Goal: Task Accomplishment & Management: Manage account settings

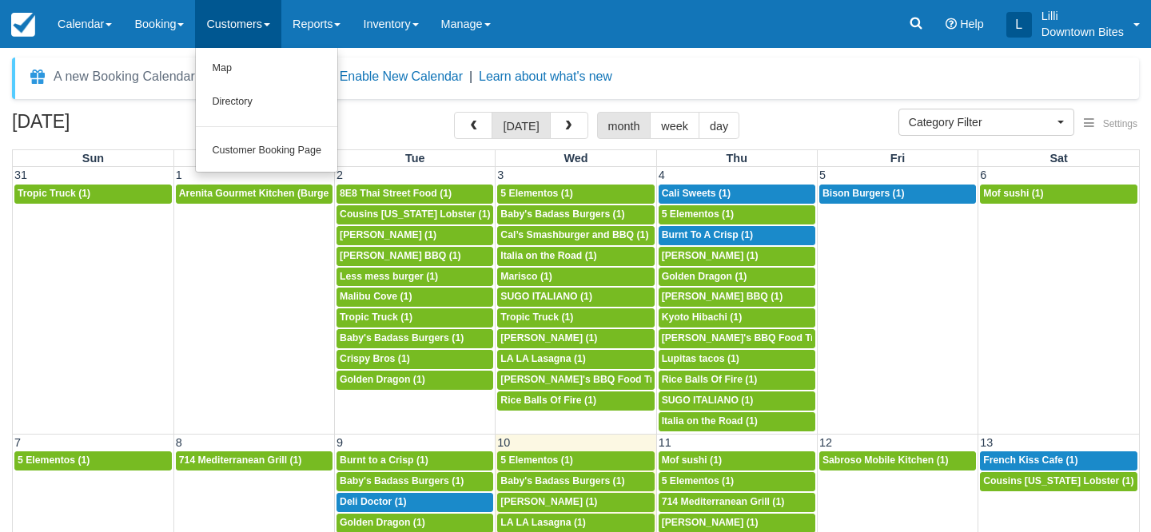
select select
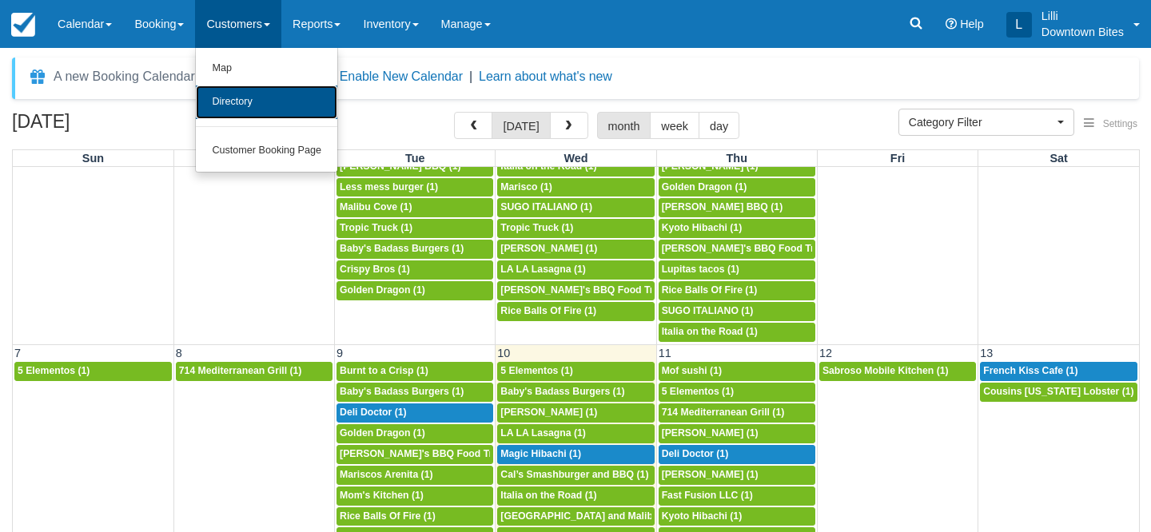
click at [239, 101] on link "Directory" at bounding box center [266, 103] width 141 height 34
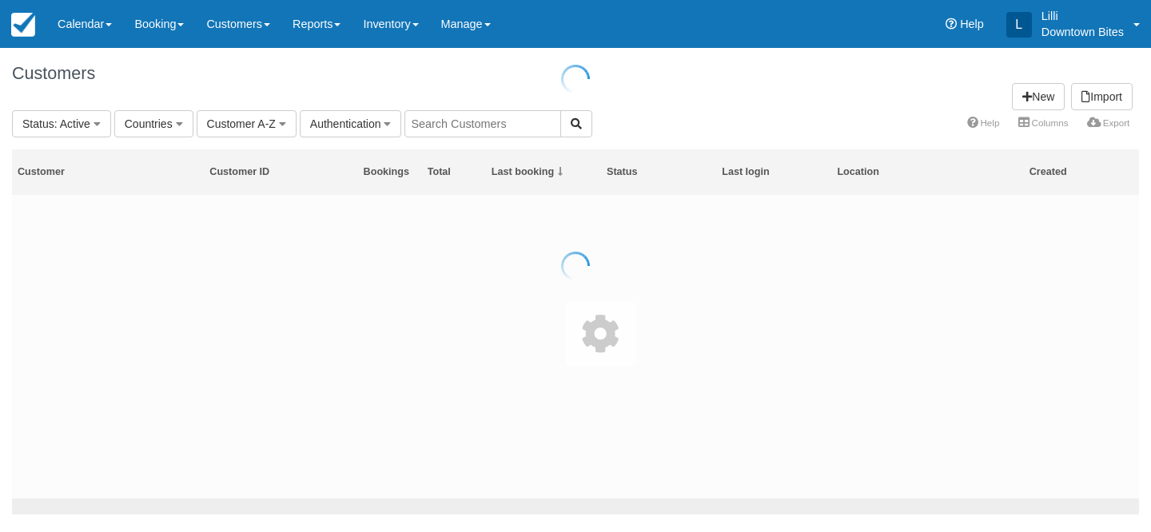
click at [488, 124] on div at bounding box center [575, 266] width 1151 height 532
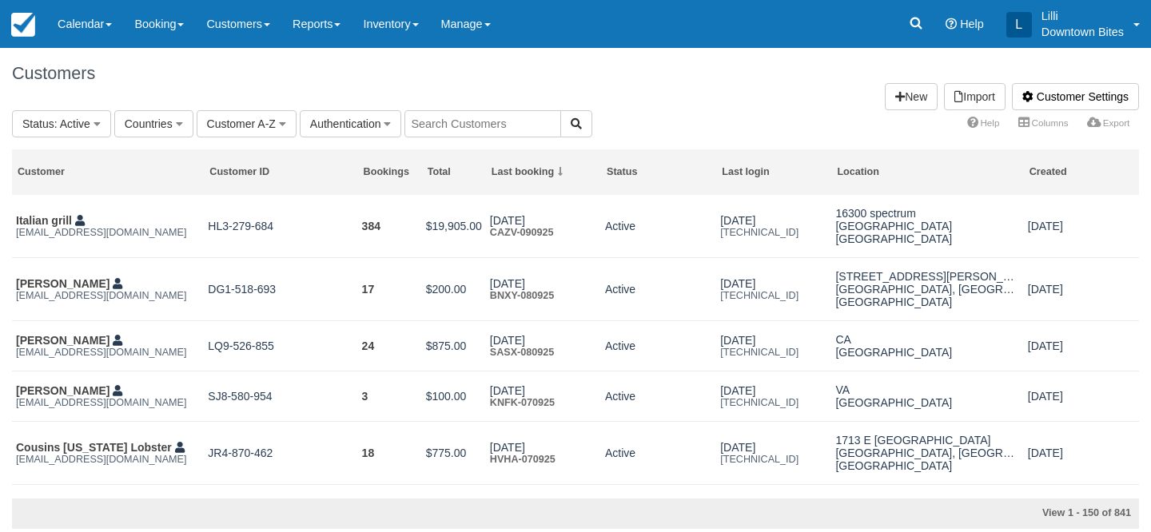
click at [479, 117] on input "text" at bounding box center [482, 123] width 157 height 27
type input "family"
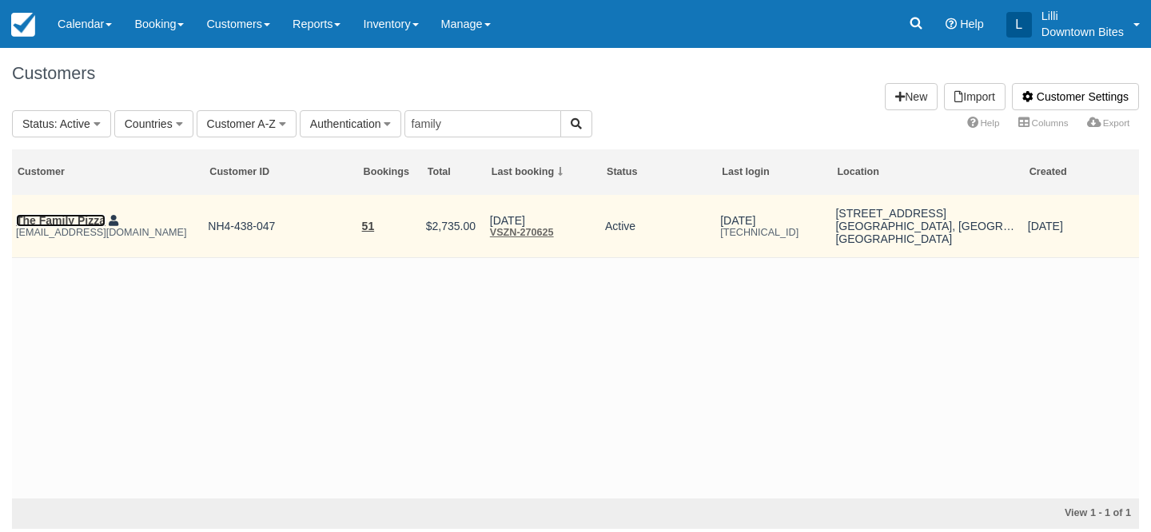
click at [54, 222] on link "The Family Pizza" at bounding box center [61, 220] width 90 height 13
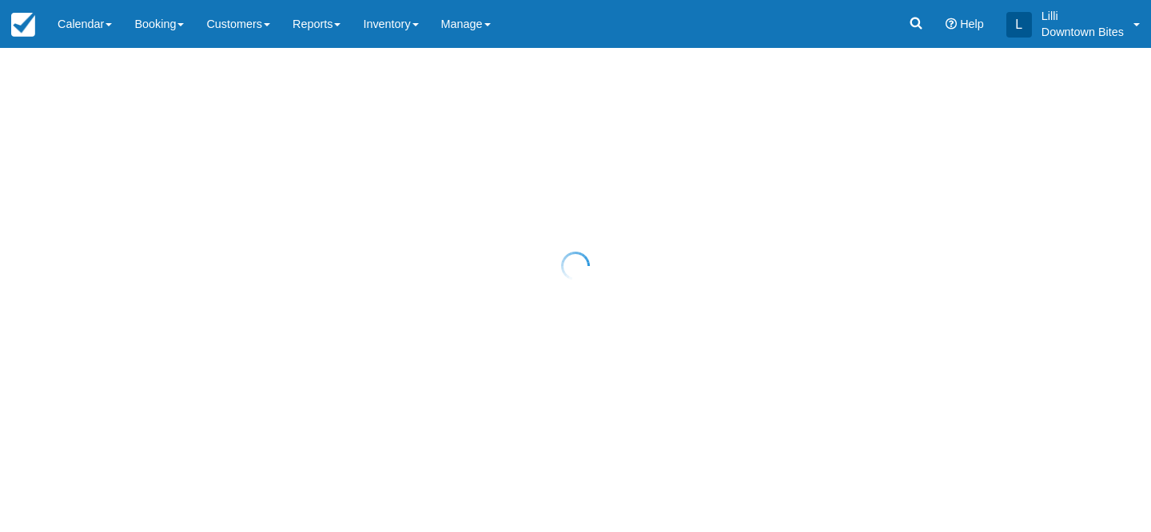
select select "50"
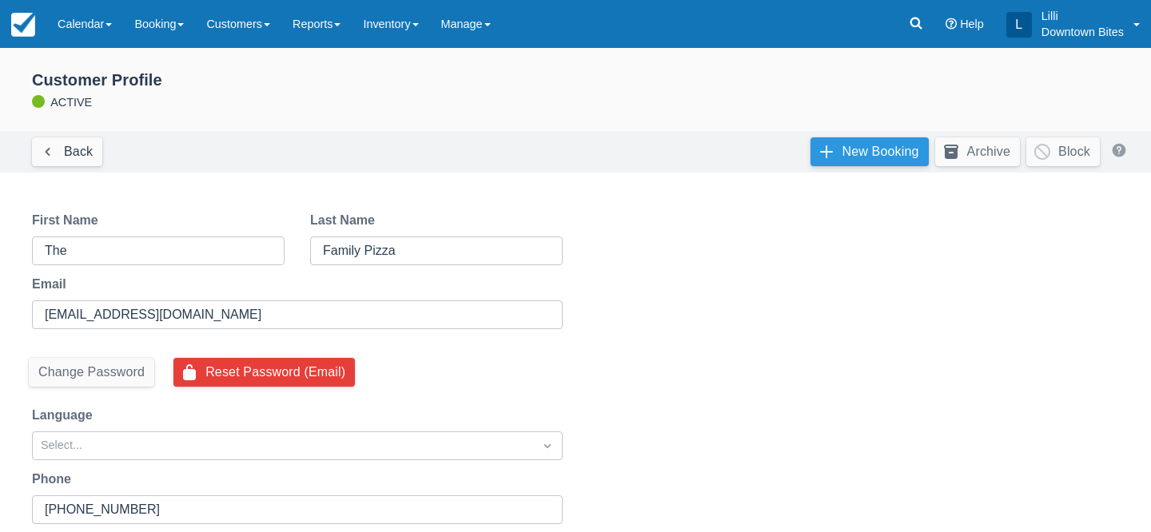
click at [839, 149] on link "New Booking" at bounding box center [870, 151] width 118 height 29
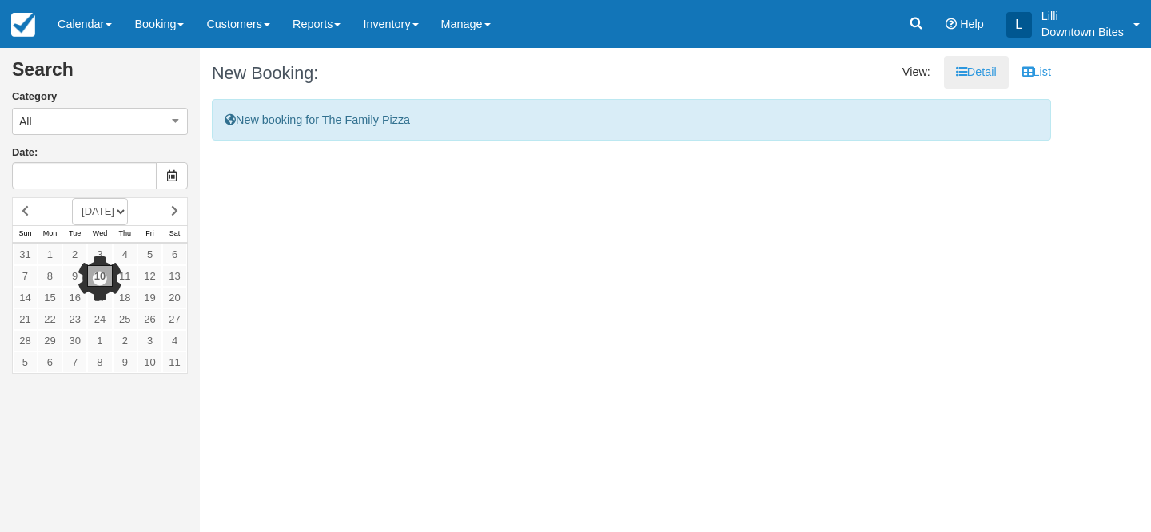
type input "[DATE]"
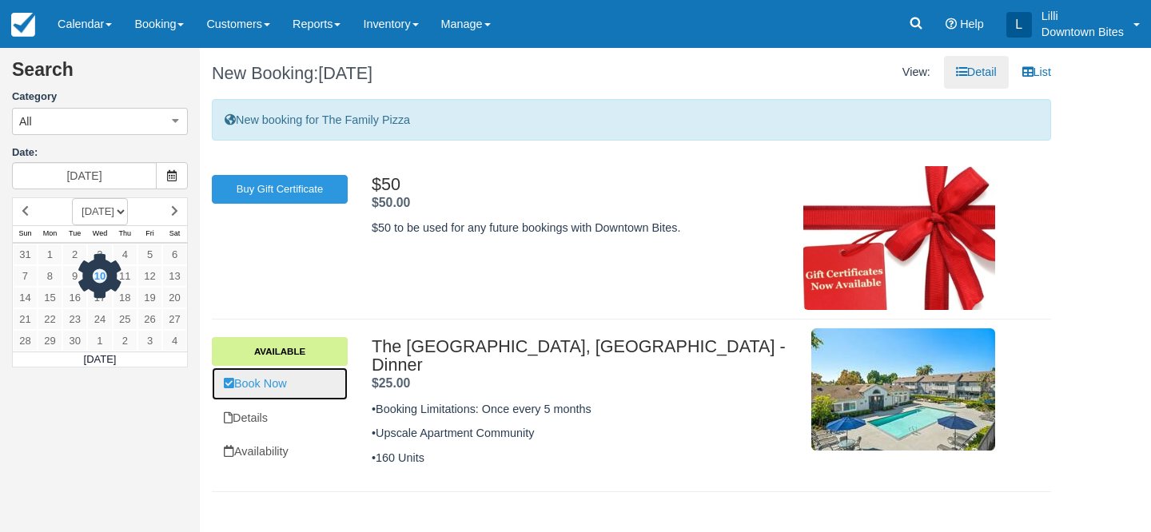
click at [285, 389] on link "Book Now" at bounding box center [280, 384] width 136 height 33
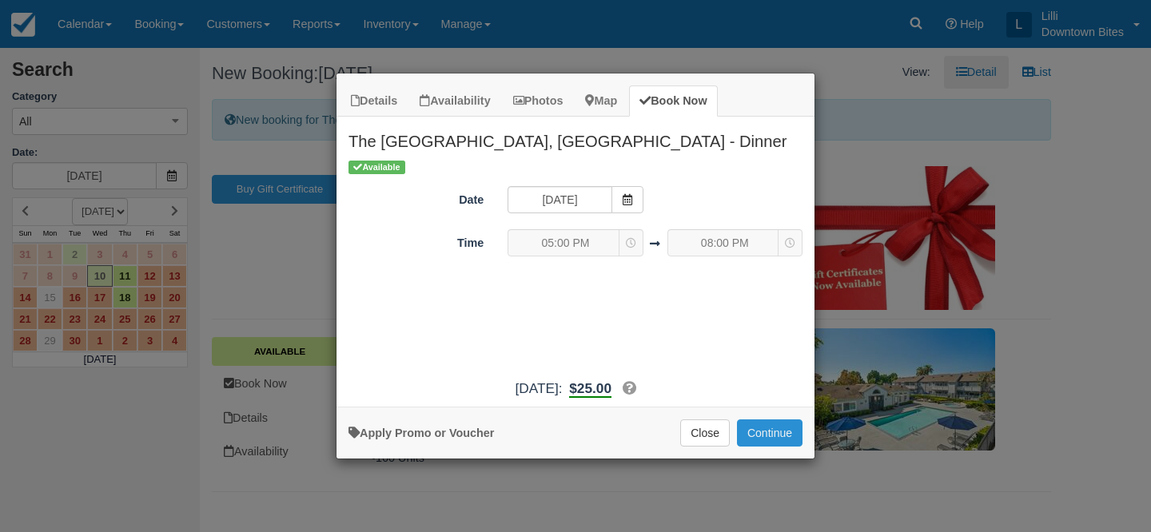
click at [756, 428] on button "Continue" at bounding box center [770, 433] width 66 height 27
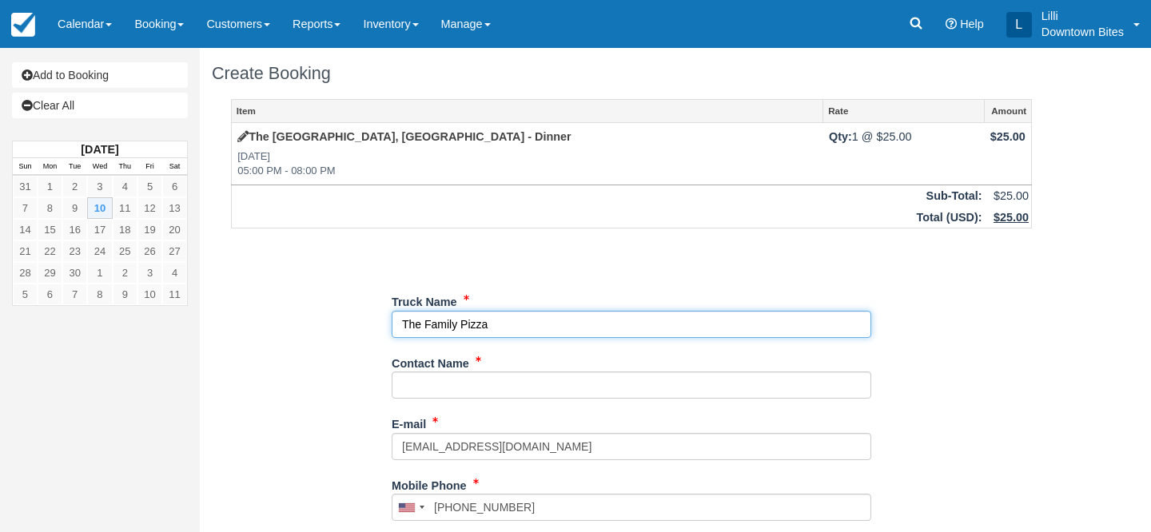
click at [500, 328] on input "Truck Name" at bounding box center [632, 324] width 480 height 27
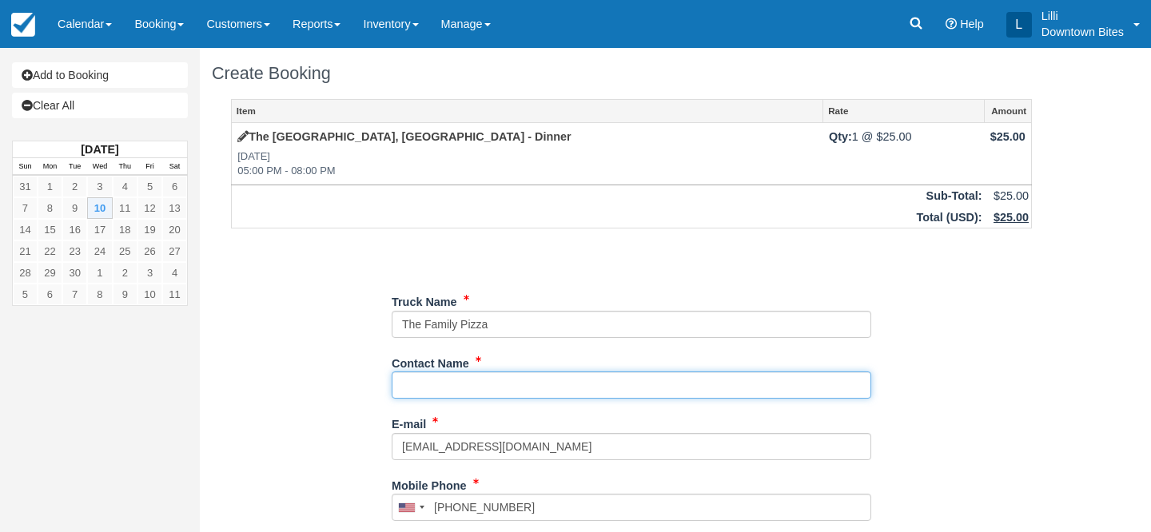
click at [475, 389] on input "Contact Name" at bounding box center [632, 385] width 480 height 27
type input "Jackie"
type input "+17149135759"
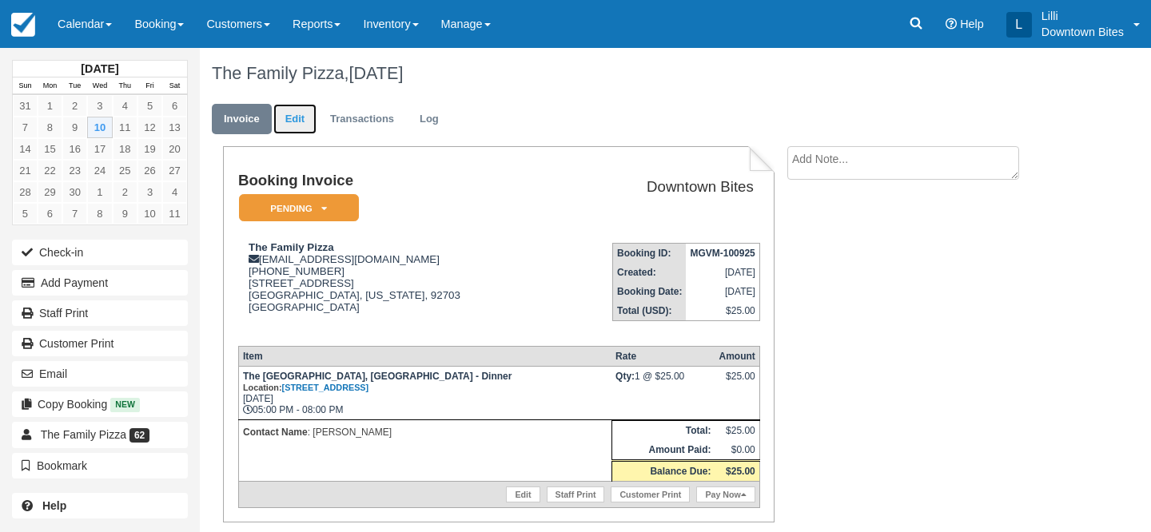
click at [307, 122] on link "Edit" at bounding box center [294, 119] width 43 height 31
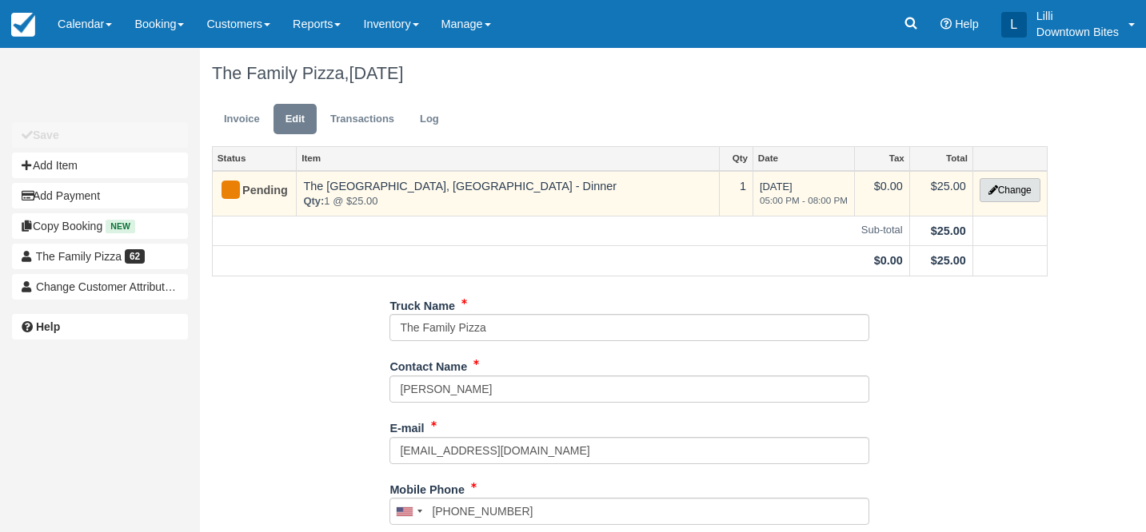
click at [983, 190] on button "Change" at bounding box center [1009, 190] width 61 height 24
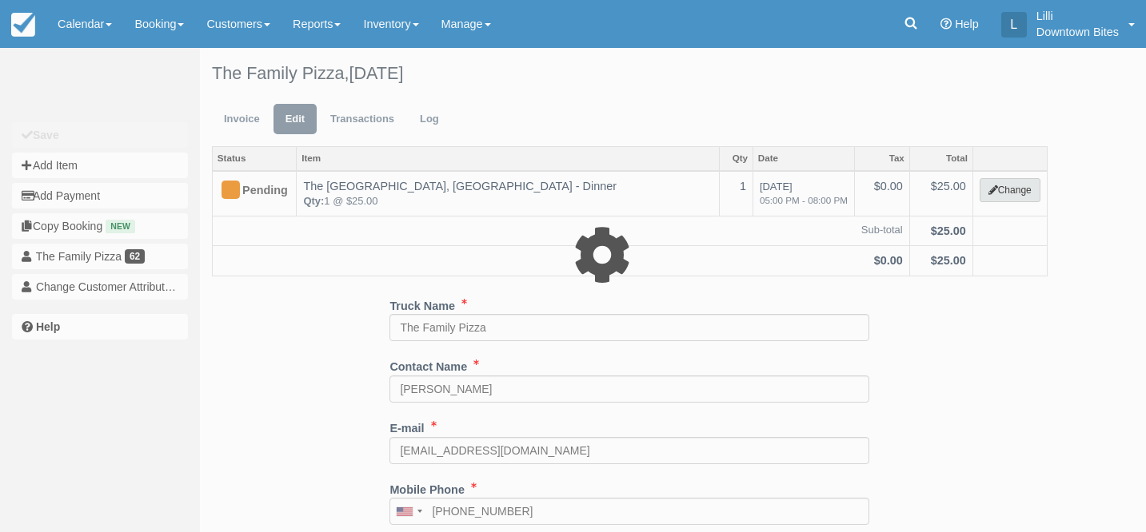
select select "4"
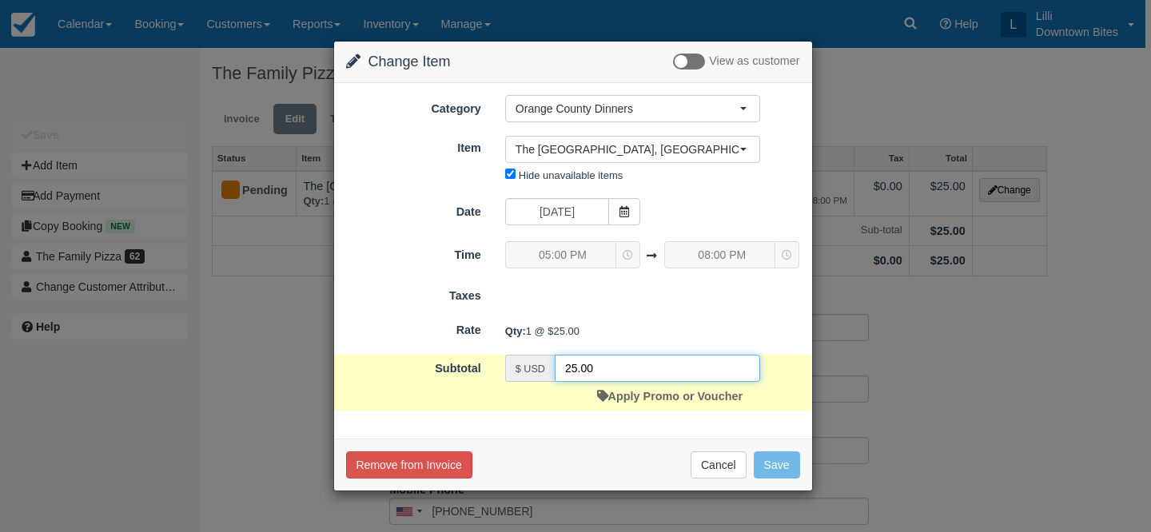
click at [580, 371] on input "25.00" at bounding box center [657, 368] width 205 height 27
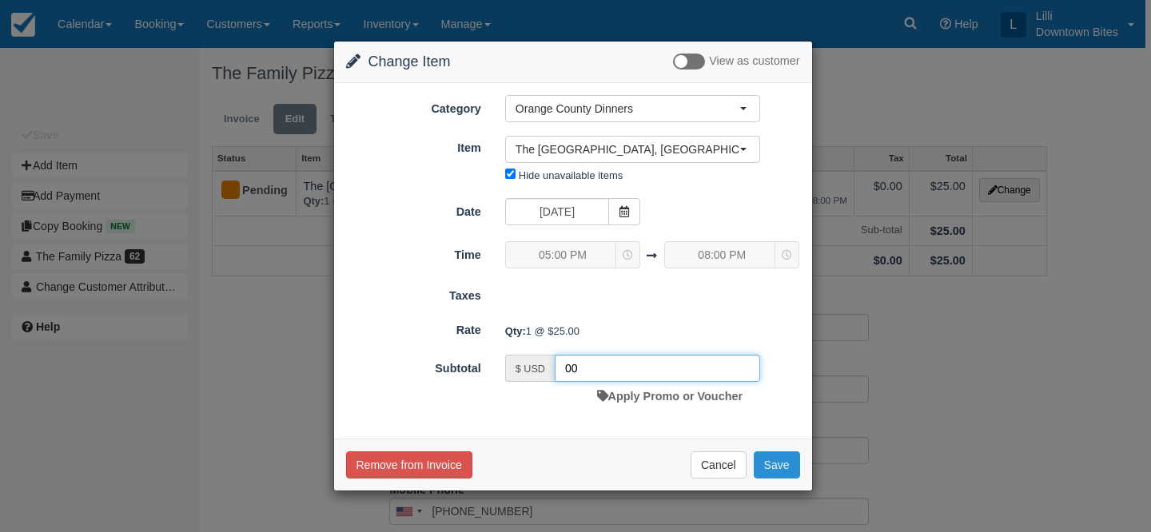
type input "00"
click at [781, 457] on button "Save" at bounding box center [777, 465] width 46 height 27
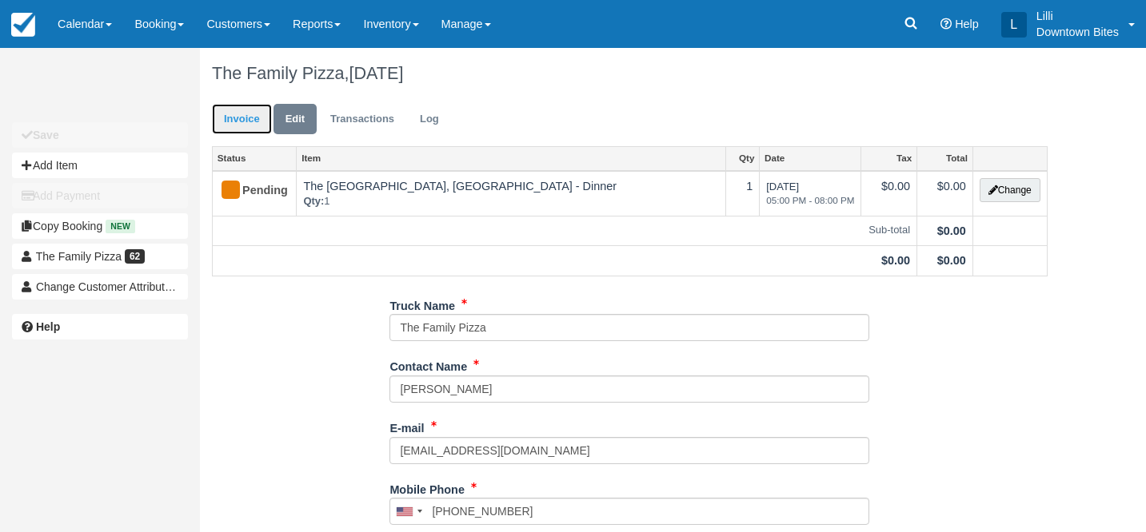
click at [240, 108] on link "Invoice" at bounding box center [242, 119] width 60 height 31
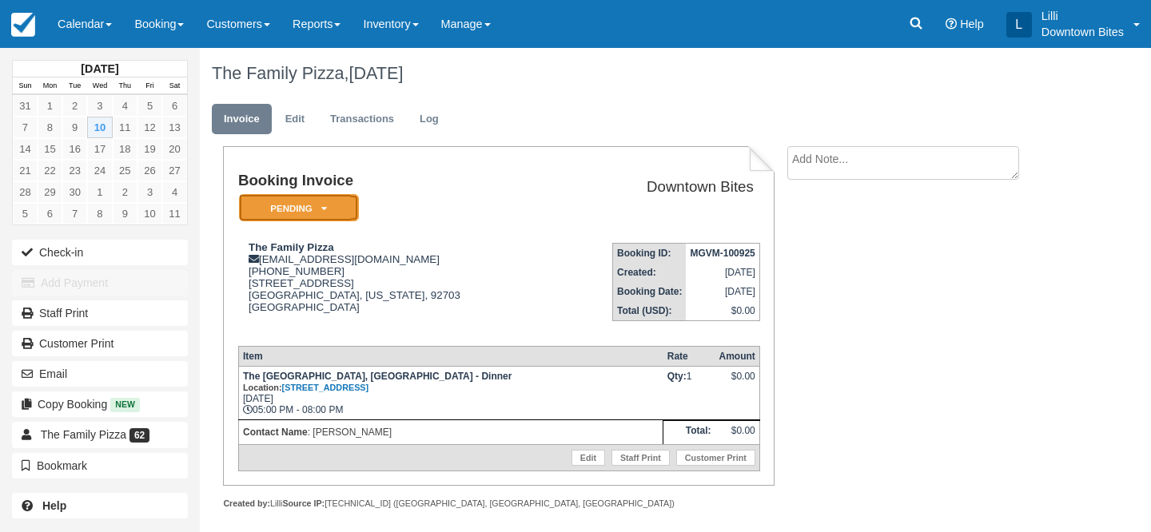
click at [269, 213] on em "Pending" at bounding box center [299, 208] width 120 height 28
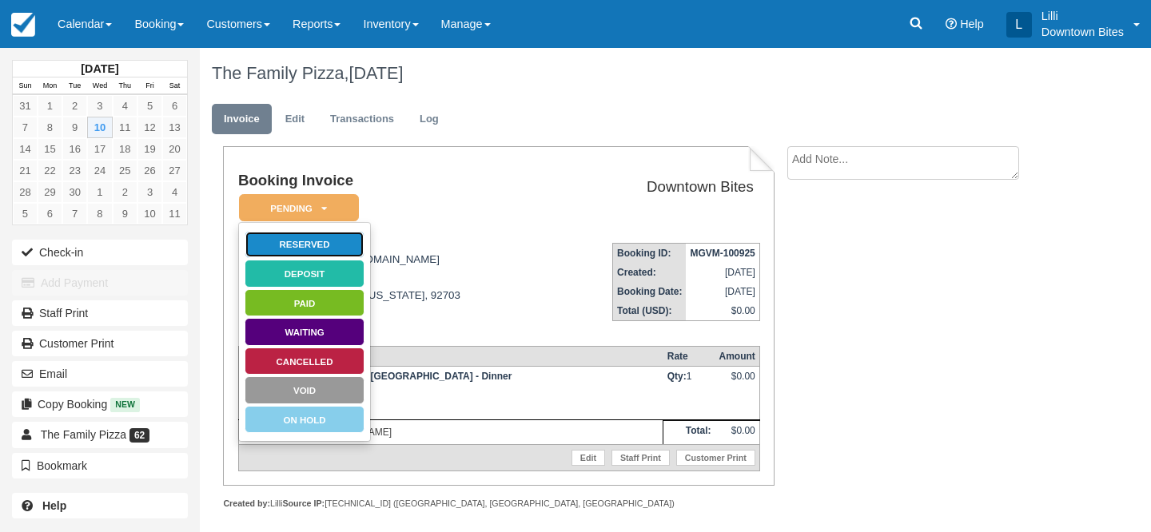
click at [317, 236] on link "Reserved" at bounding box center [305, 245] width 120 height 28
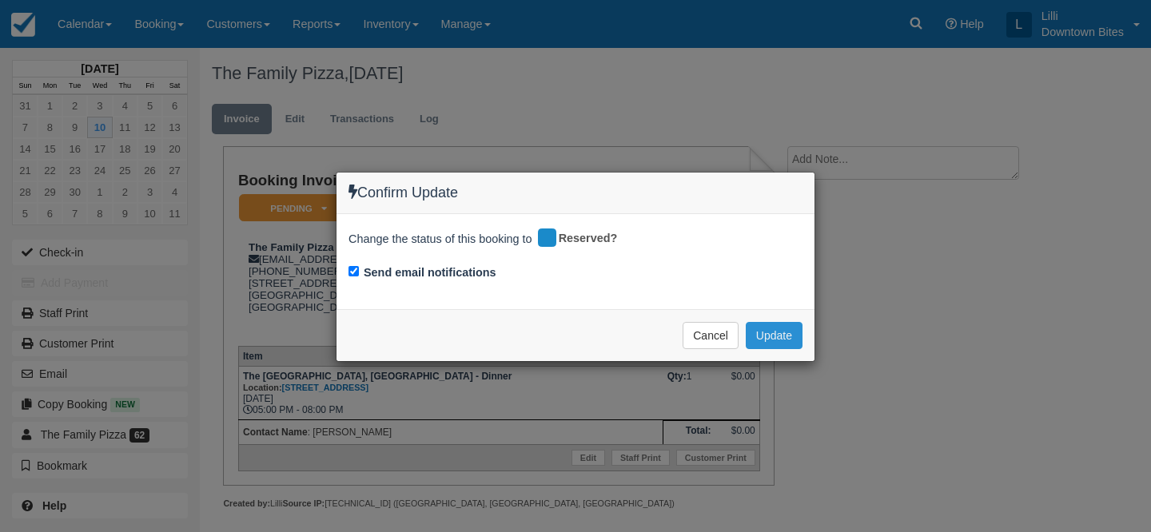
click at [799, 331] on button "Update" at bounding box center [774, 335] width 57 height 27
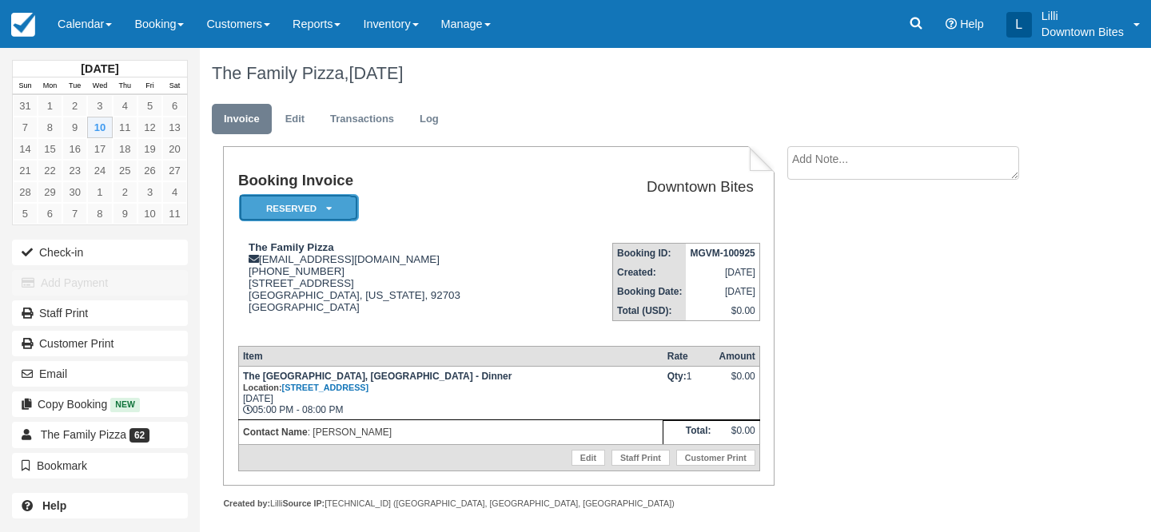
click at [345, 197] on em "Reserved" at bounding box center [299, 208] width 120 height 28
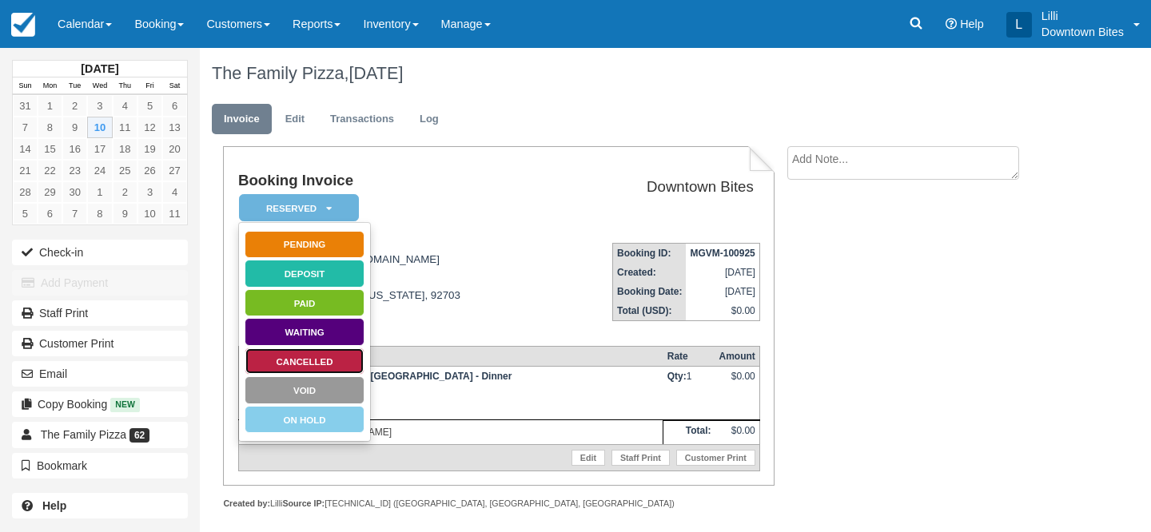
click at [329, 359] on link "Cancelled" at bounding box center [305, 362] width 120 height 28
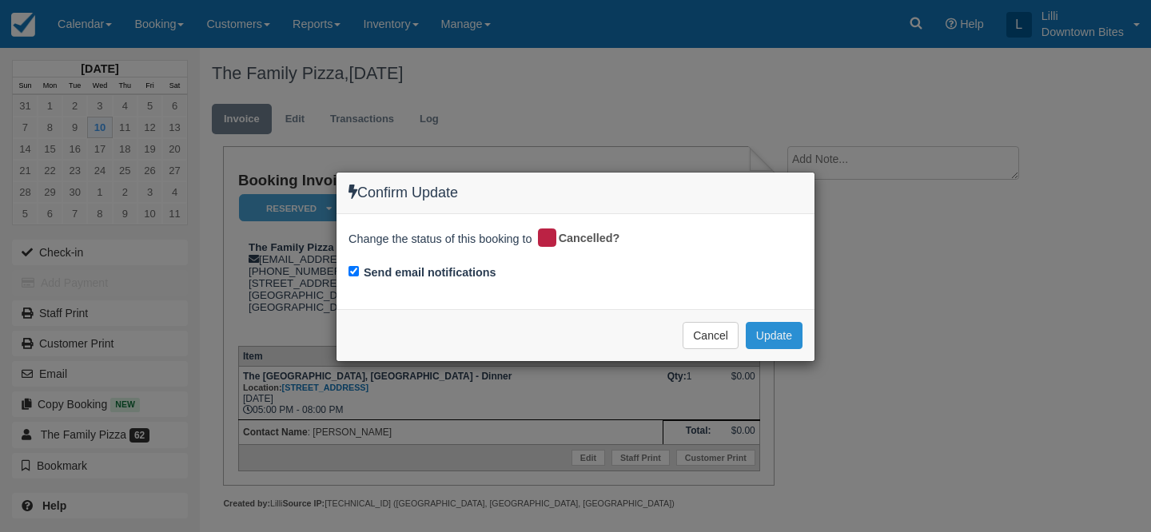
click at [783, 332] on button "Update" at bounding box center [774, 335] width 57 height 27
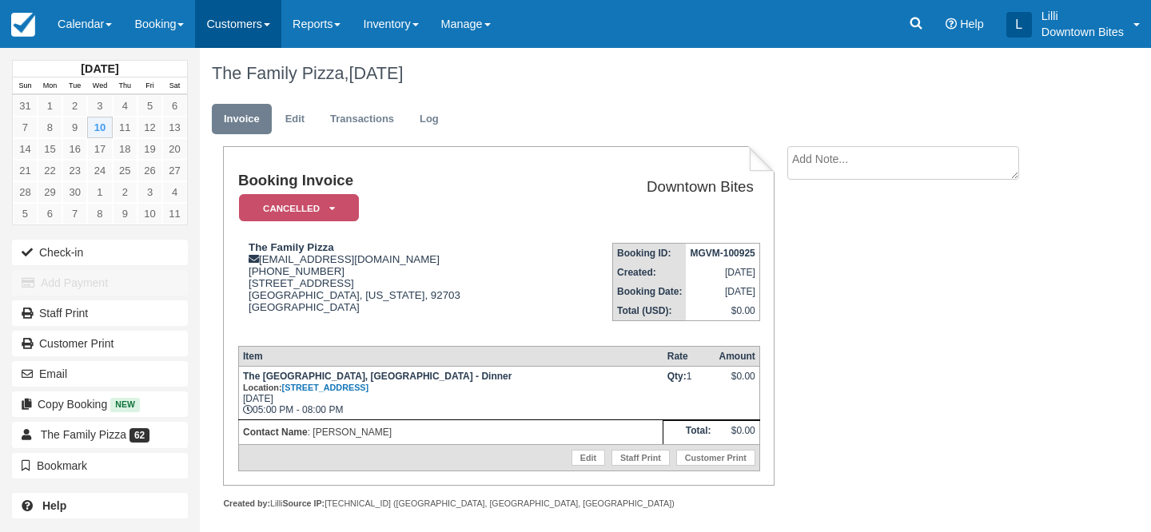
click at [251, 3] on link "Customers" at bounding box center [238, 24] width 86 height 48
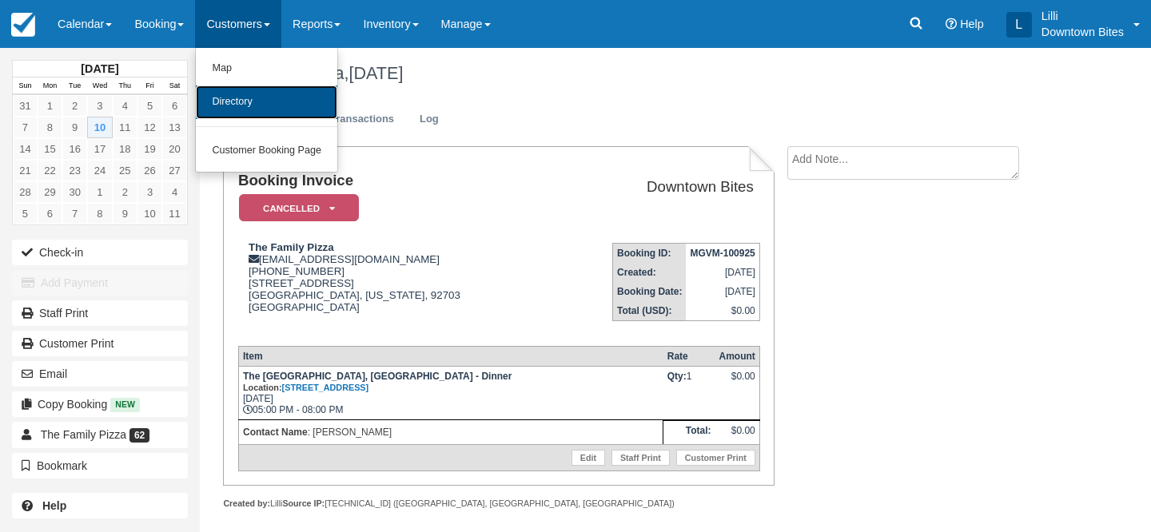
click at [252, 94] on link "Directory" at bounding box center [266, 103] width 141 height 34
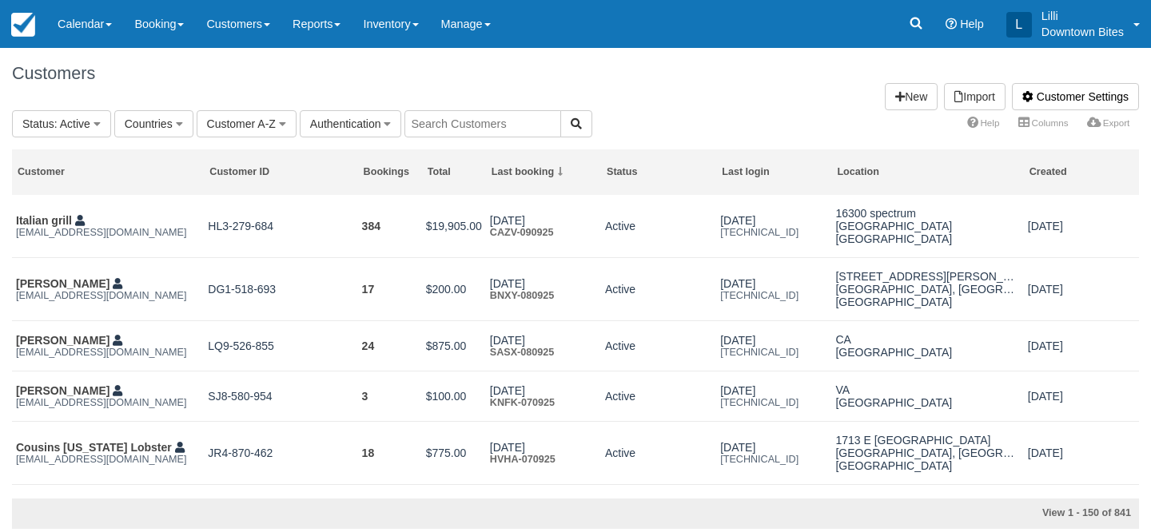
click at [445, 130] on input "text" at bounding box center [482, 123] width 157 height 27
type input "714"
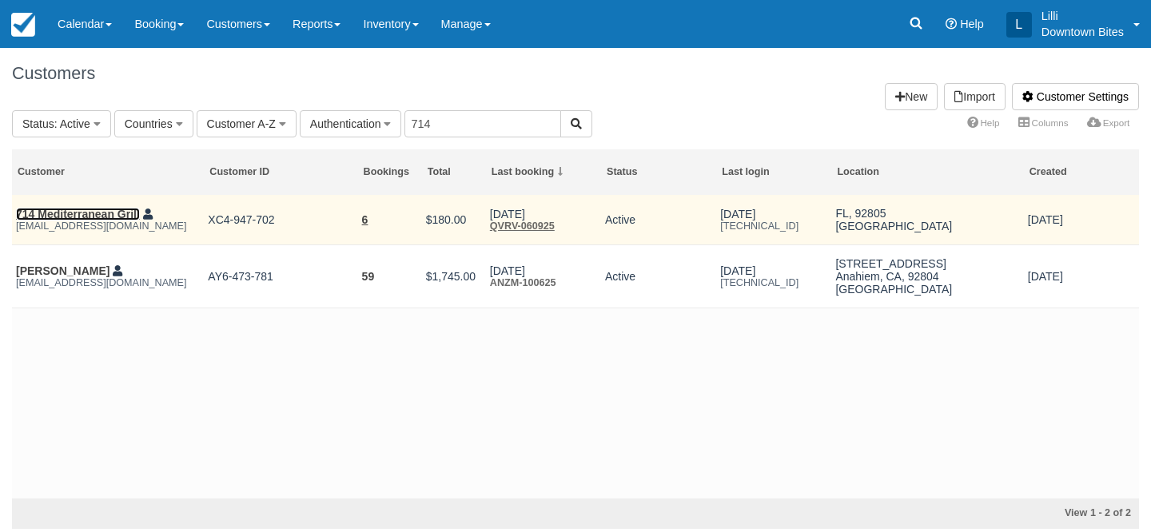
click at [66, 215] on link "714 Mediterranean Grill" at bounding box center [78, 214] width 124 height 13
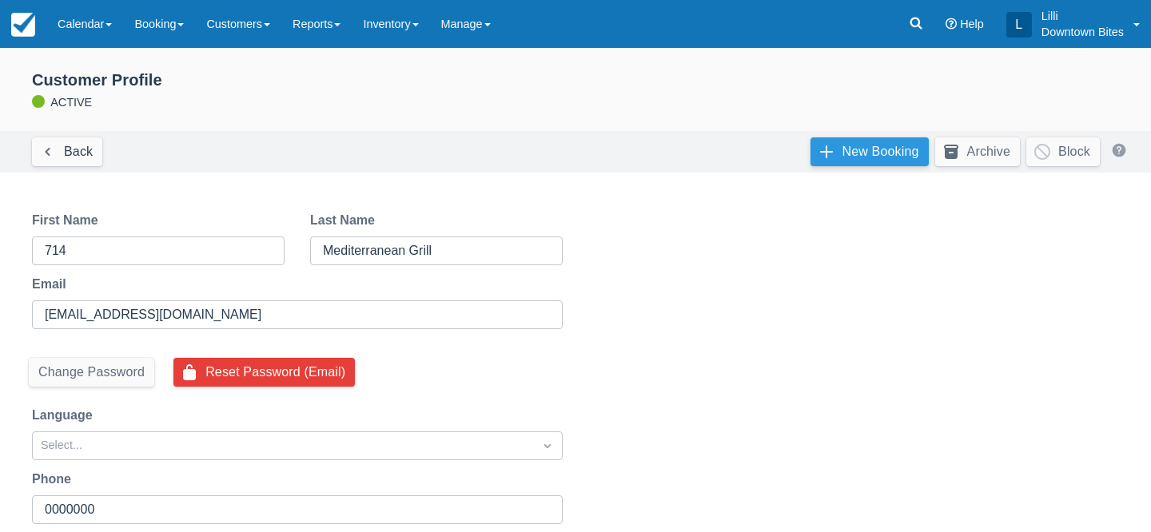
click at [861, 159] on link "New Booking" at bounding box center [870, 151] width 118 height 29
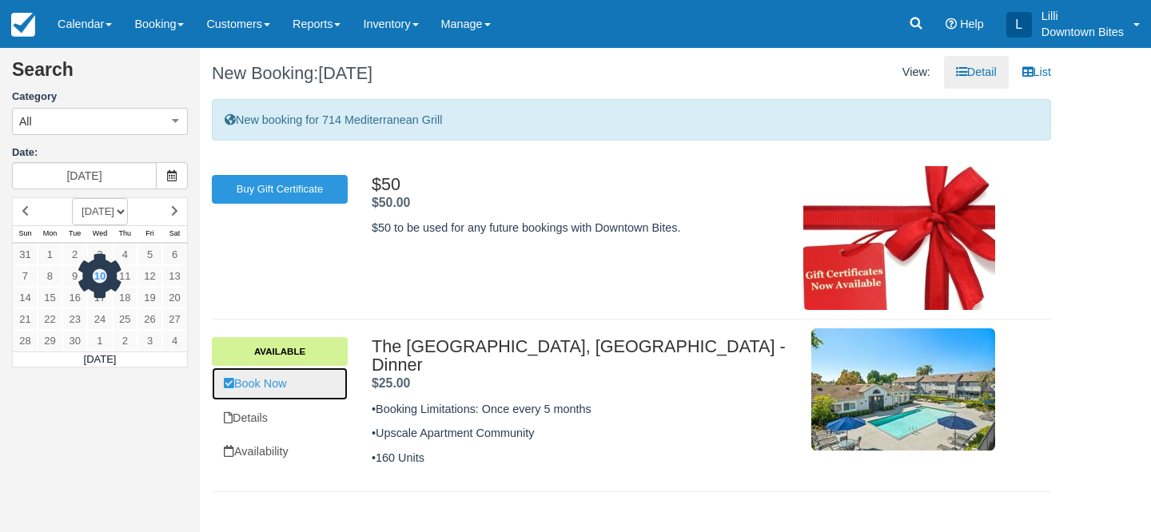
click at [279, 386] on link "Book Now" at bounding box center [280, 384] width 136 height 33
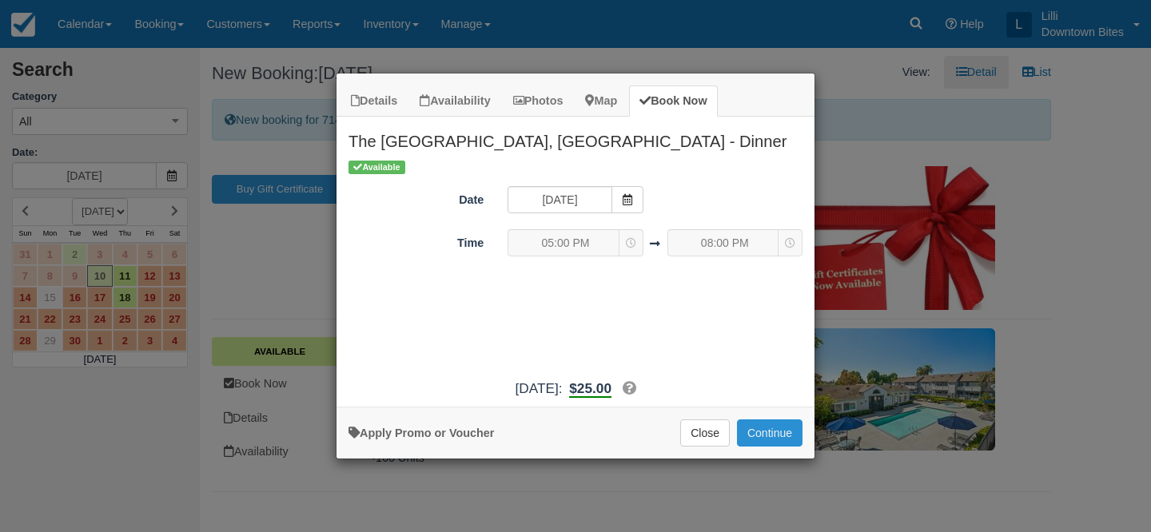
click at [763, 432] on button "Continue" at bounding box center [770, 433] width 66 height 27
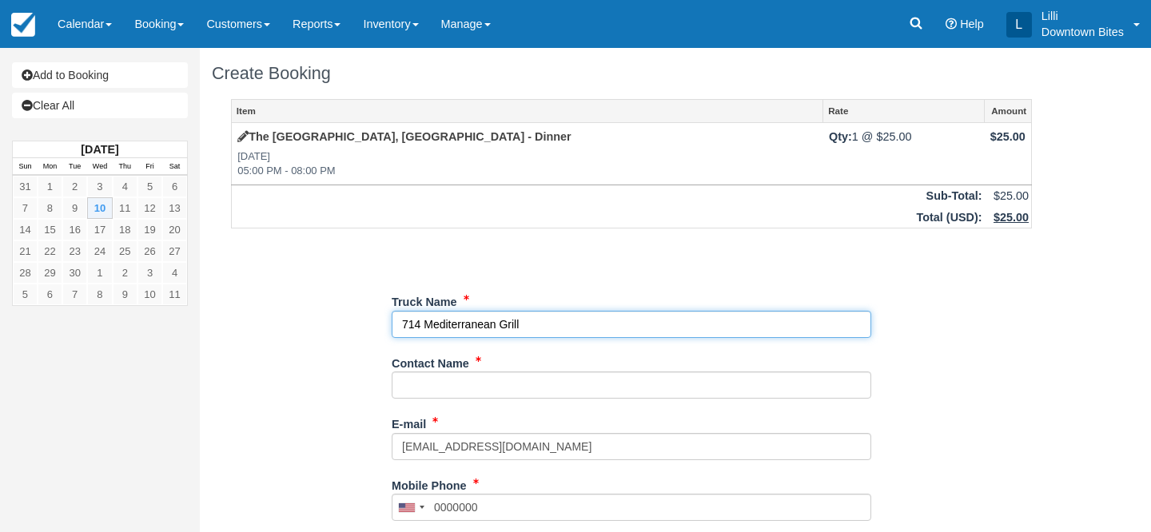
click at [528, 315] on input "Truck Name" at bounding box center [632, 324] width 480 height 27
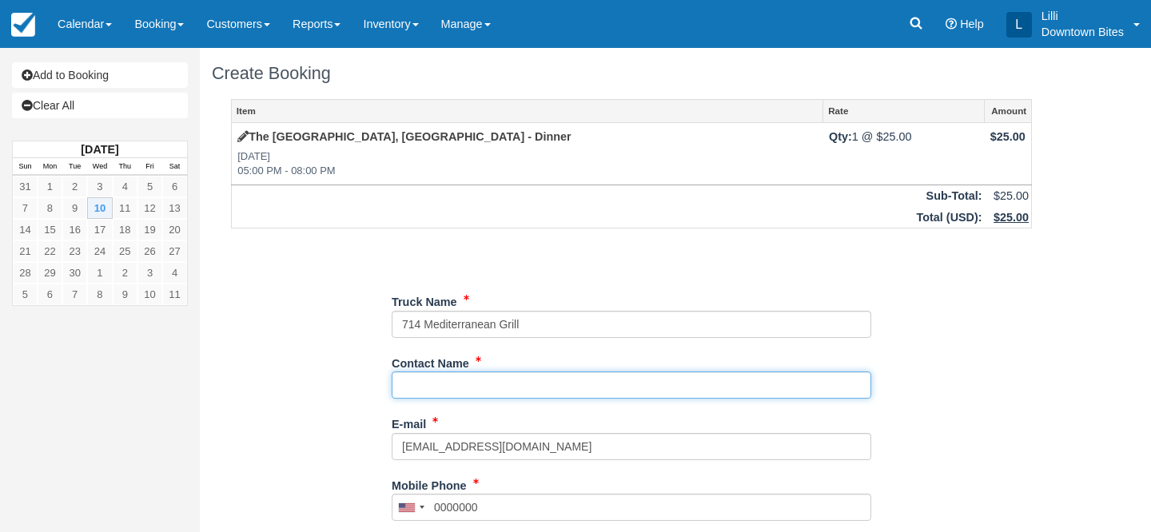
click at [476, 378] on input "Contact Name" at bounding box center [632, 385] width 480 height 27
type input "Ahmad"
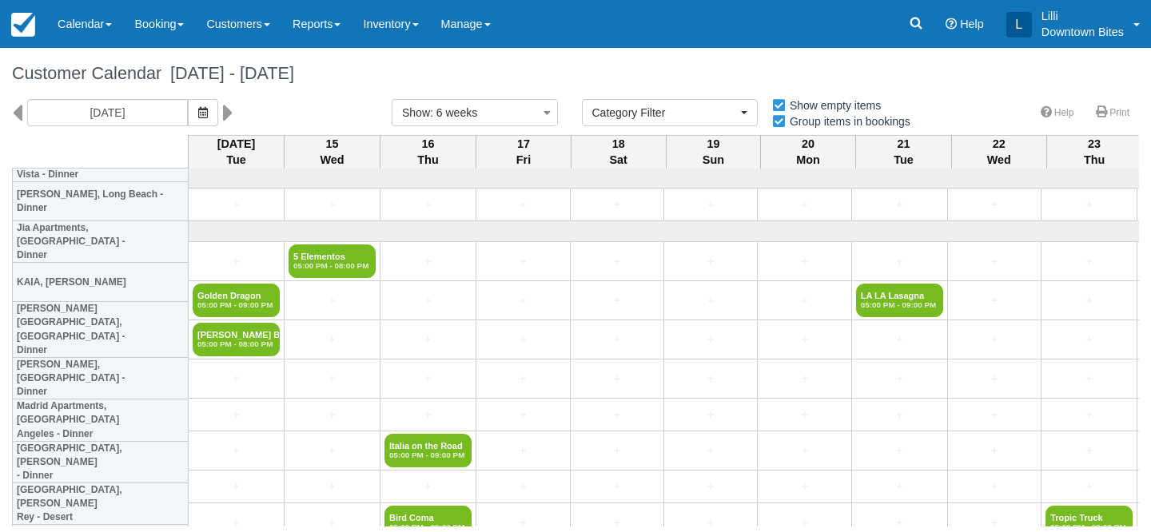
select select
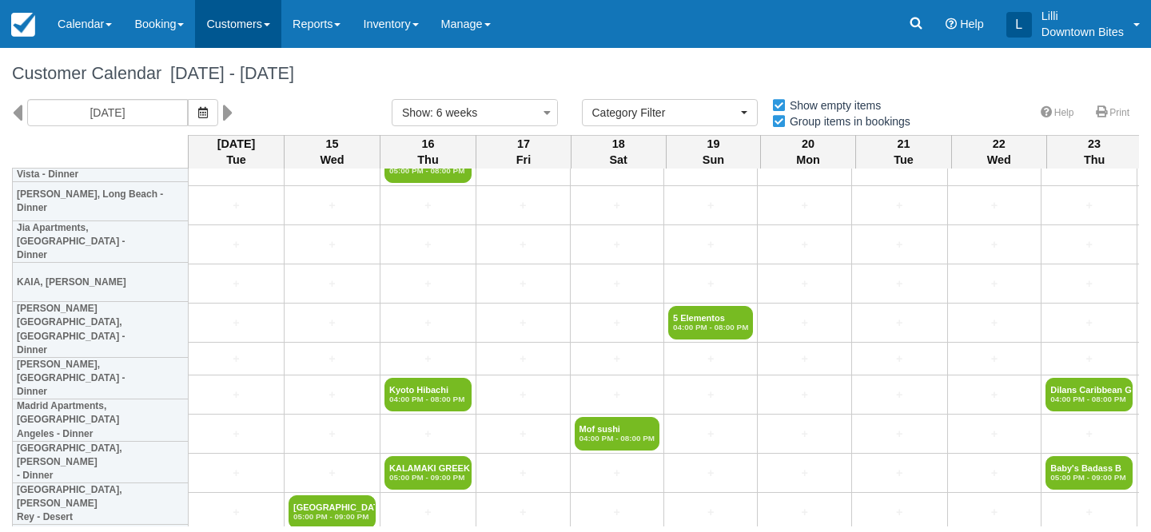
click at [238, 17] on link "Customers" at bounding box center [238, 24] width 86 height 48
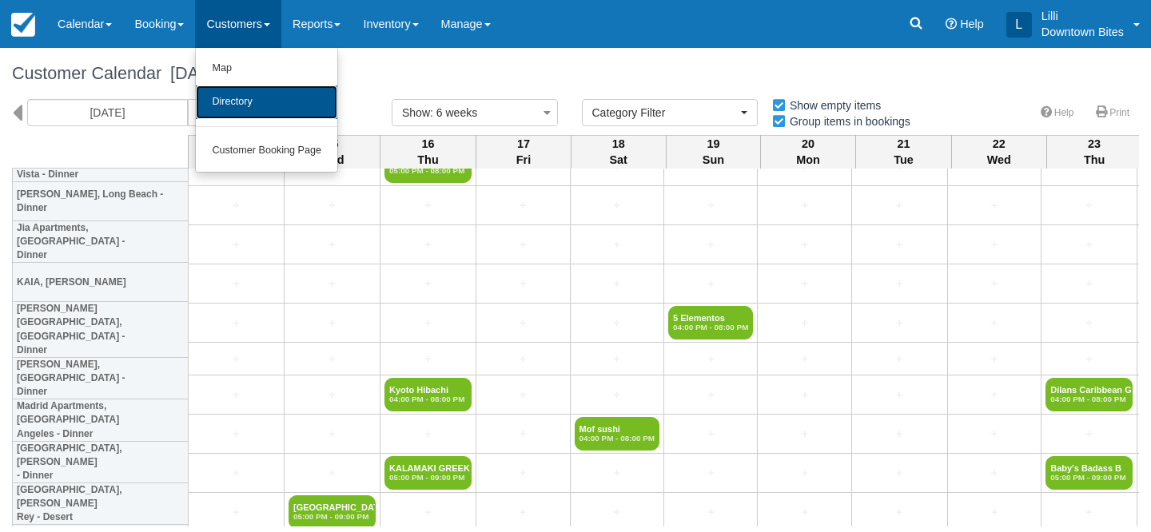
click at [238, 110] on link "Directory" at bounding box center [266, 103] width 141 height 34
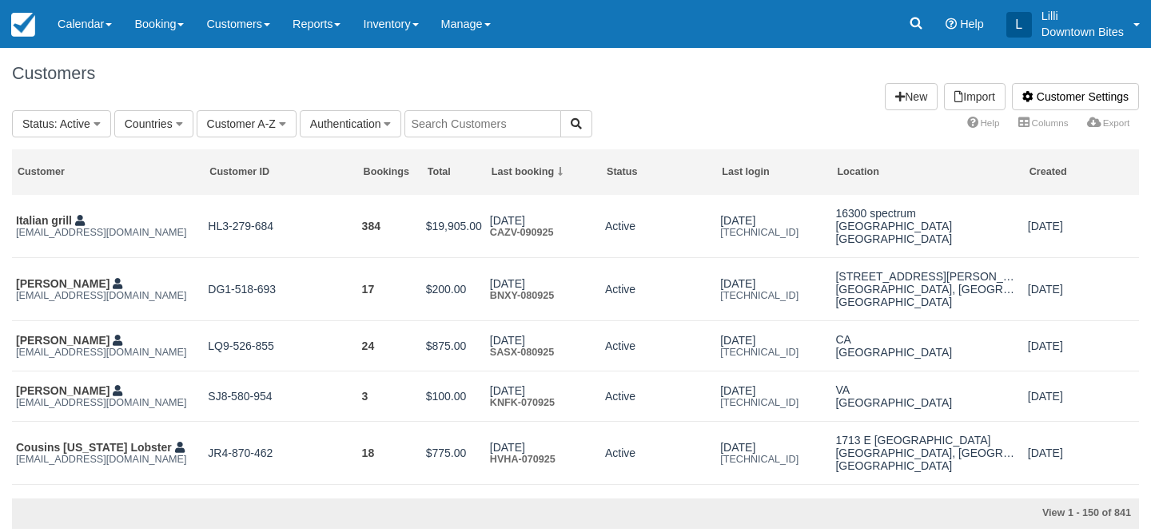
click at [460, 124] on input "text" at bounding box center [482, 123] width 157 height 27
type input "714"
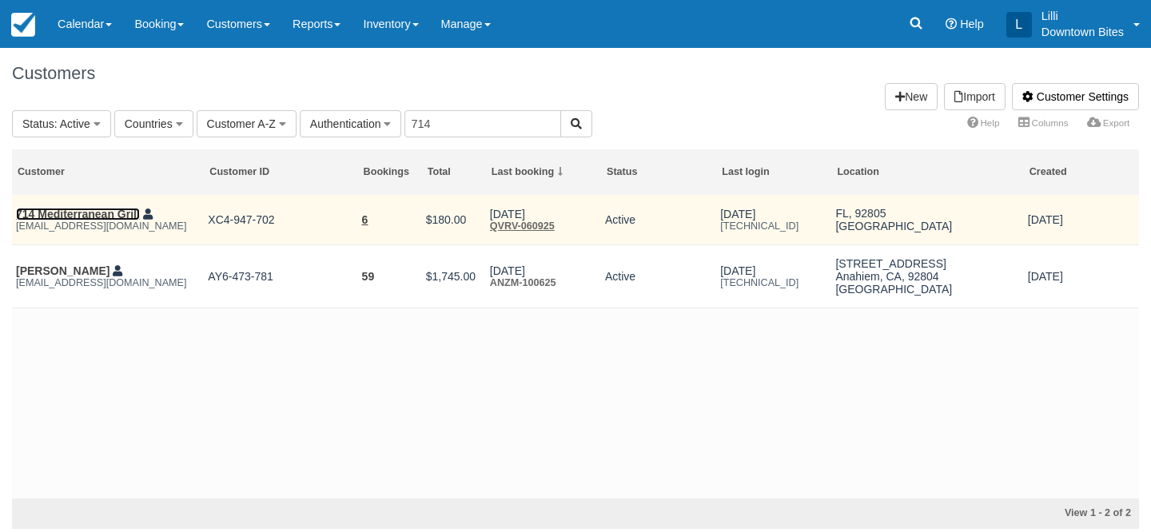
click at [96, 211] on link "714 Mediterranean Grill" at bounding box center [78, 214] width 124 height 13
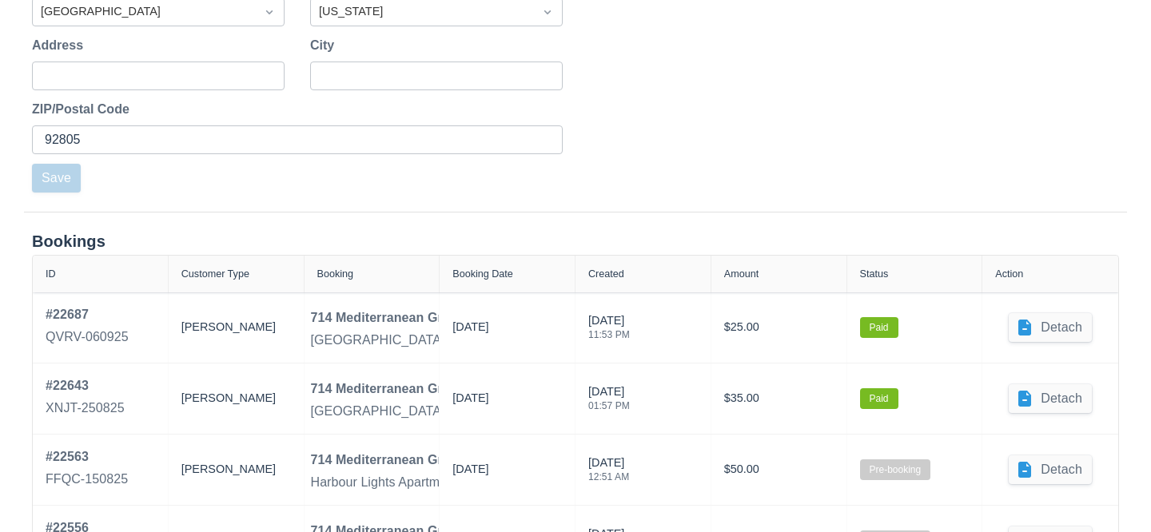
scroll to position [608, 0]
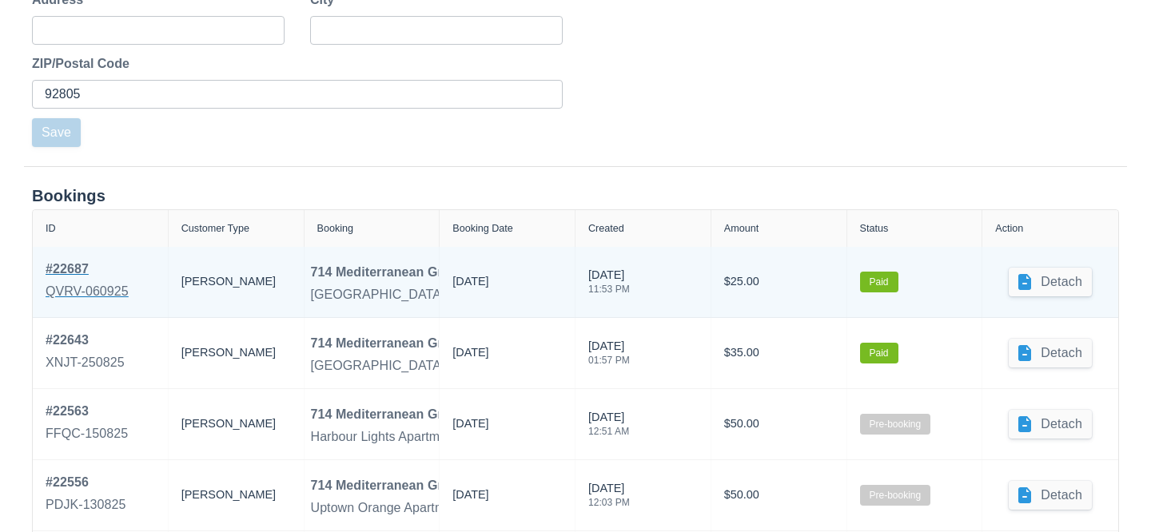
click at [50, 276] on div "# 22687" at bounding box center [87, 269] width 83 height 19
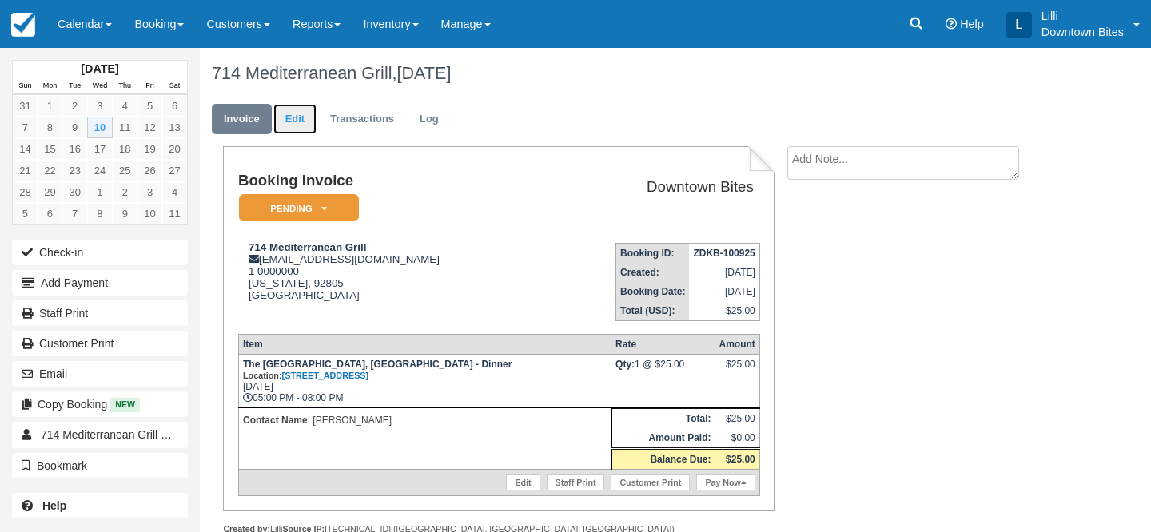
click at [292, 124] on link "Edit" at bounding box center [294, 119] width 43 height 31
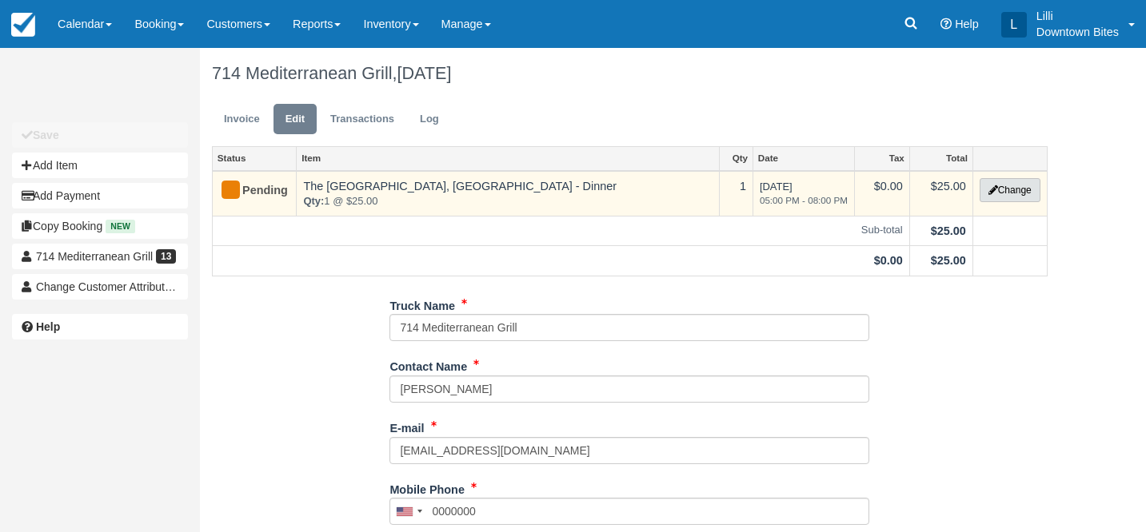
click at [1006, 192] on button "Change" at bounding box center [1009, 190] width 61 height 24
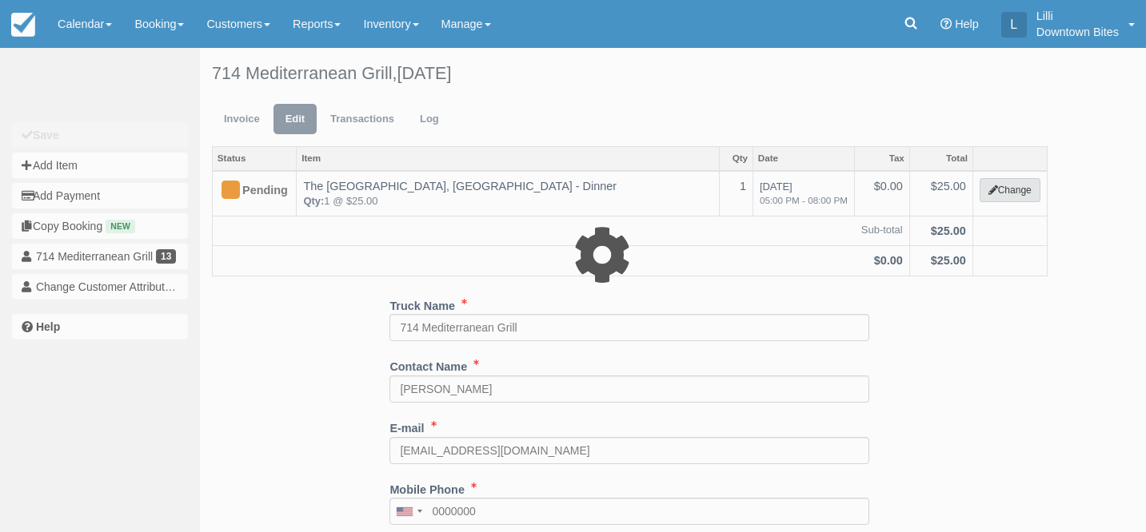
select select "4"
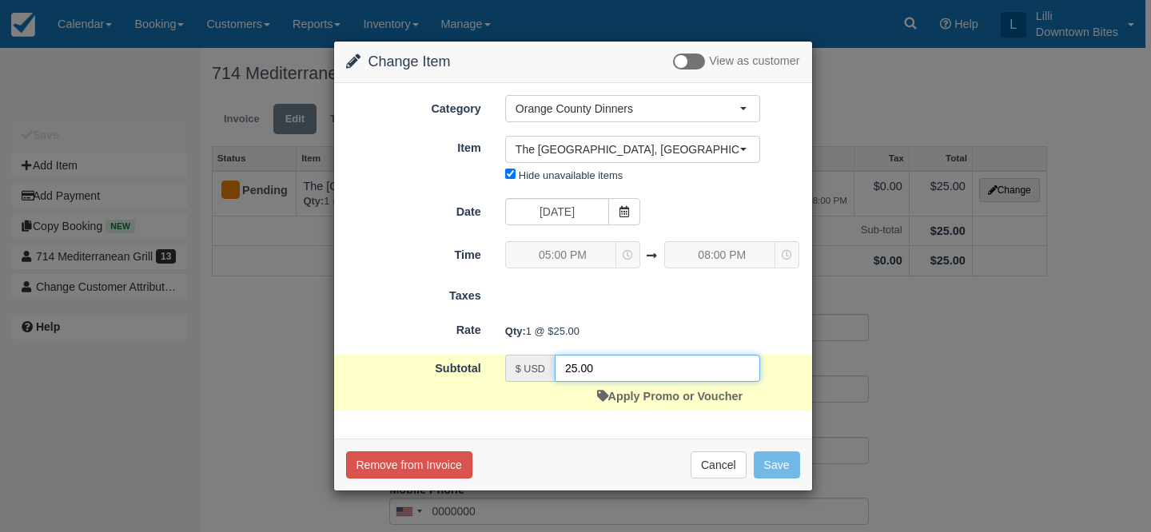
drag, startPoint x: 596, startPoint y: 369, endPoint x: 437, endPoint y: 353, distance: 159.0
click at [437, 353] on form "Category Orange County Dinners Orange County Dinner Special Events LA County Di…" at bounding box center [573, 253] width 454 height 316
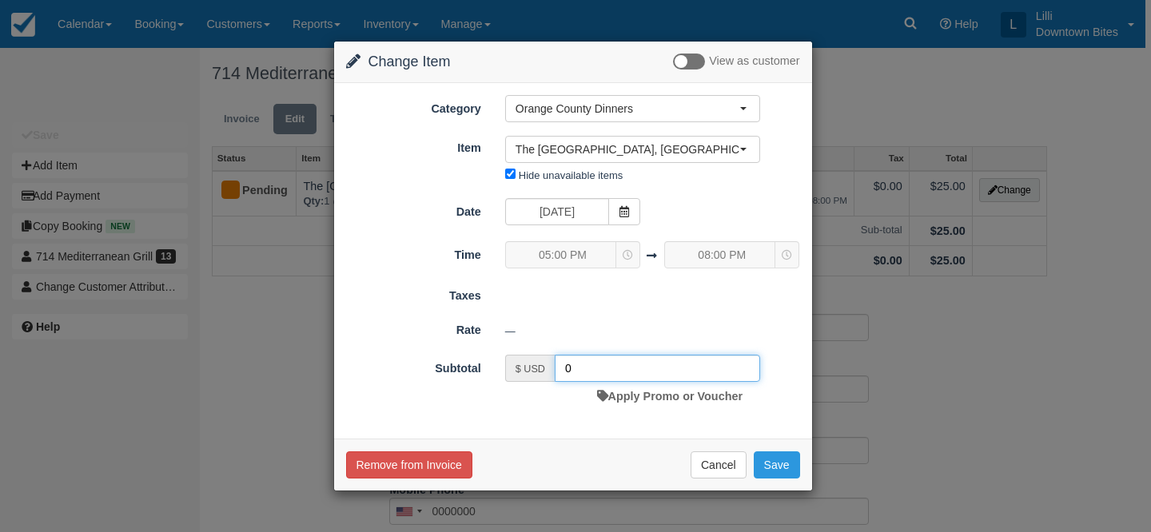
type input "0"
click at [799, 462] on div "Remove from Invoice Cancel Save" at bounding box center [573, 465] width 478 height 52
click at [789, 460] on button "Save" at bounding box center [777, 465] width 46 height 27
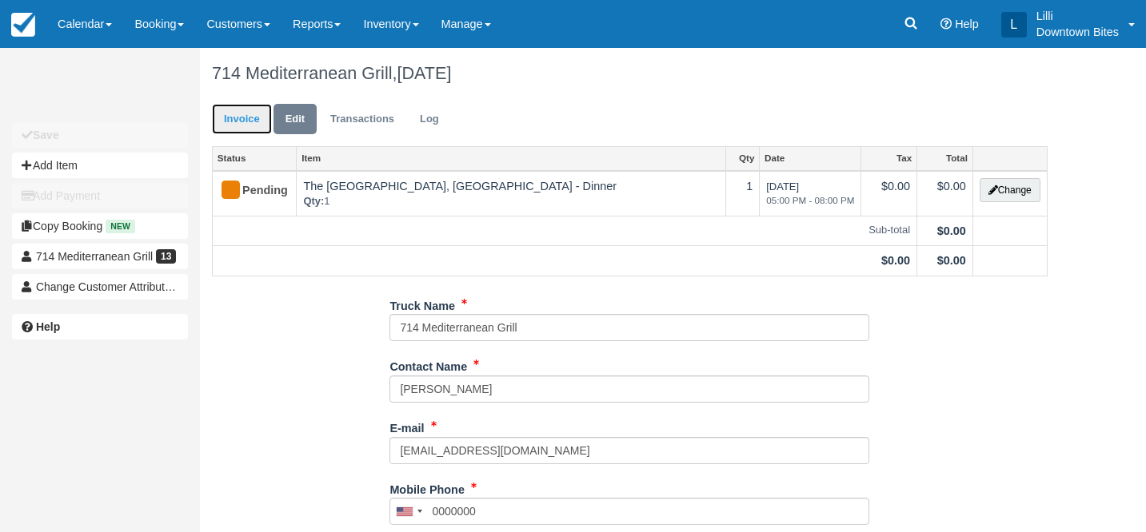
click at [233, 114] on link "Invoice" at bounding box center [242, 119] width 60 height 31
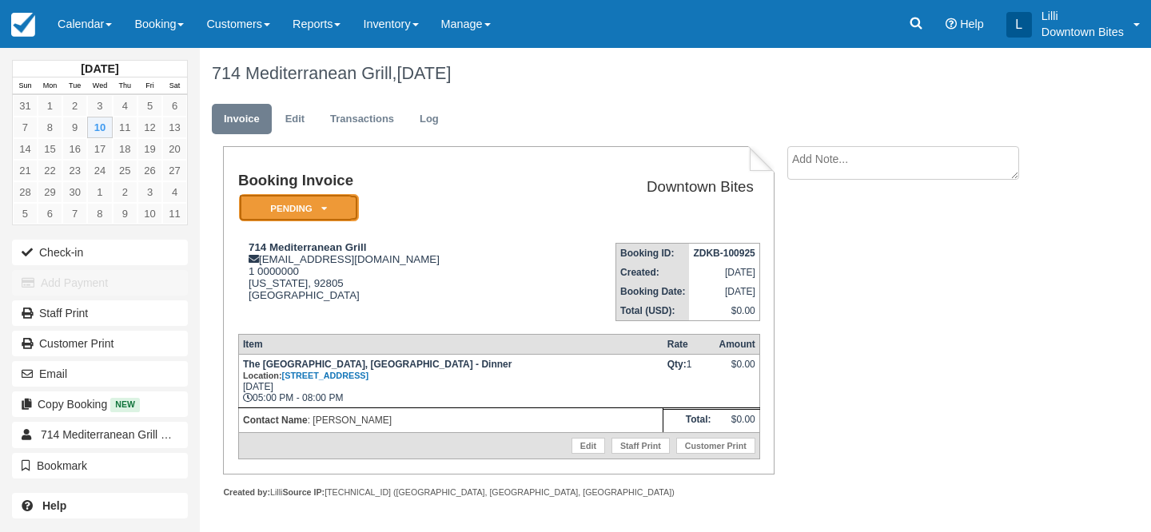
click at [334, 206] on em "Pending" at bounding box center [299, 208] width 120 height 28
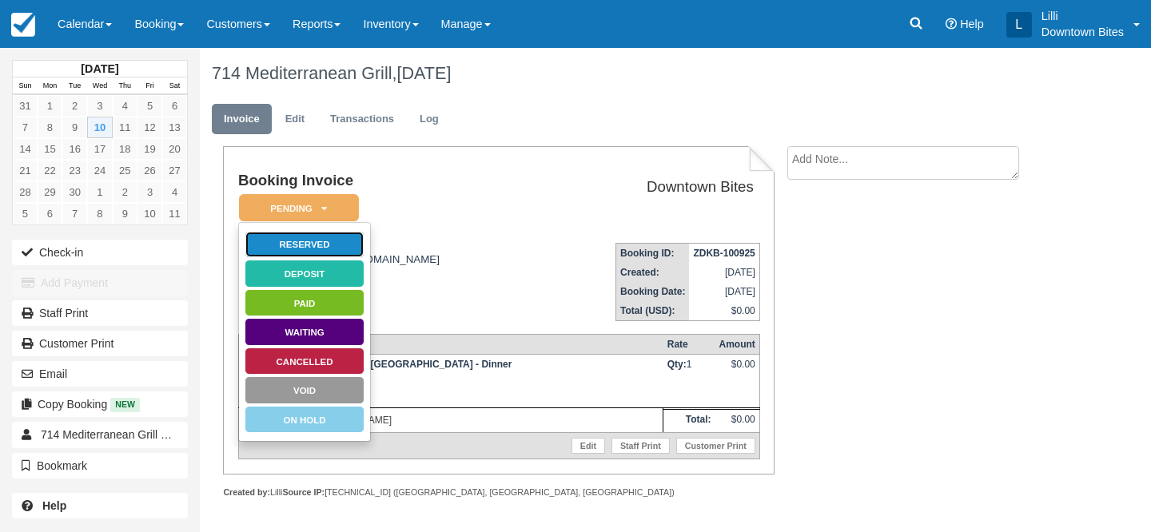
click at [333, 245] on link "Reserved" at bounding box center [305, 245] width 120 height 28
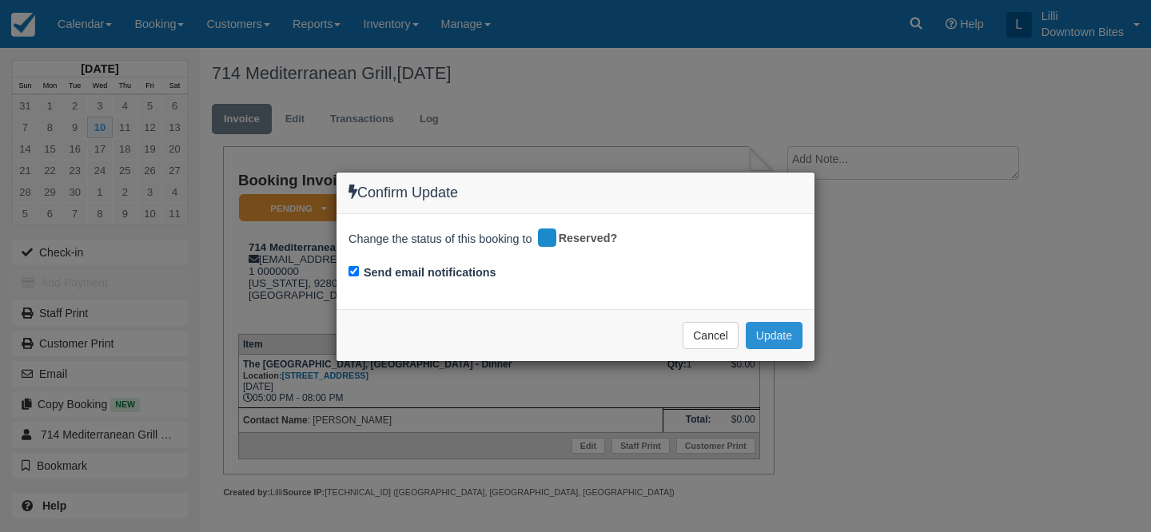
click at [786, 333] on button "Update" at bounding box center [774, 335] width 57 height 27
